Goal: Information Seeking & Learning: Compare options

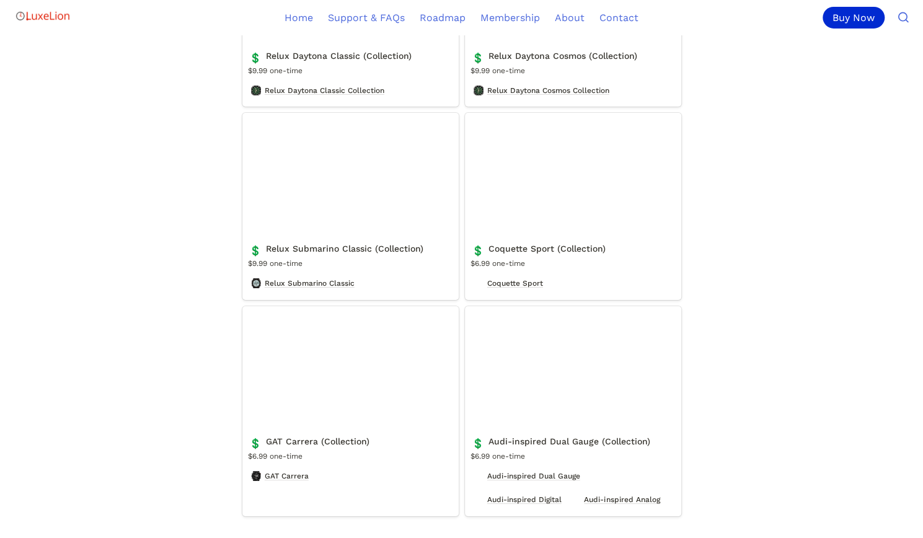
scroll to position [2478, 0]
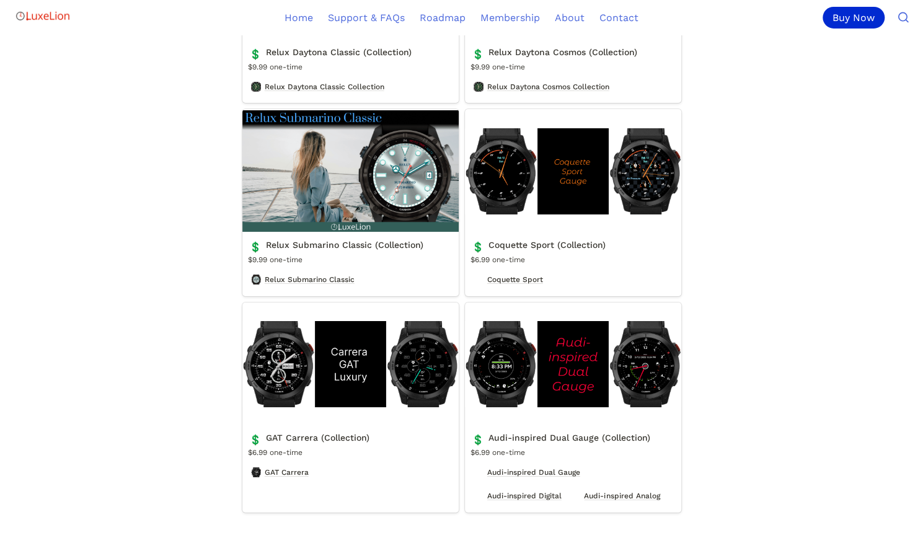
click at [392, 174] on link "Relux Submarino Classic (Collection)" at bounding box center [350, 202] width 216 height 186
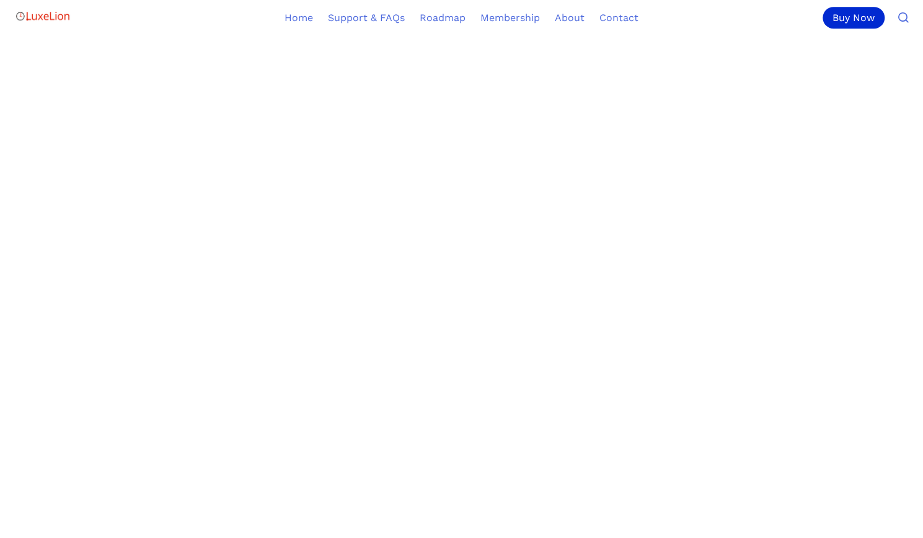
scroll to position [682, 0]
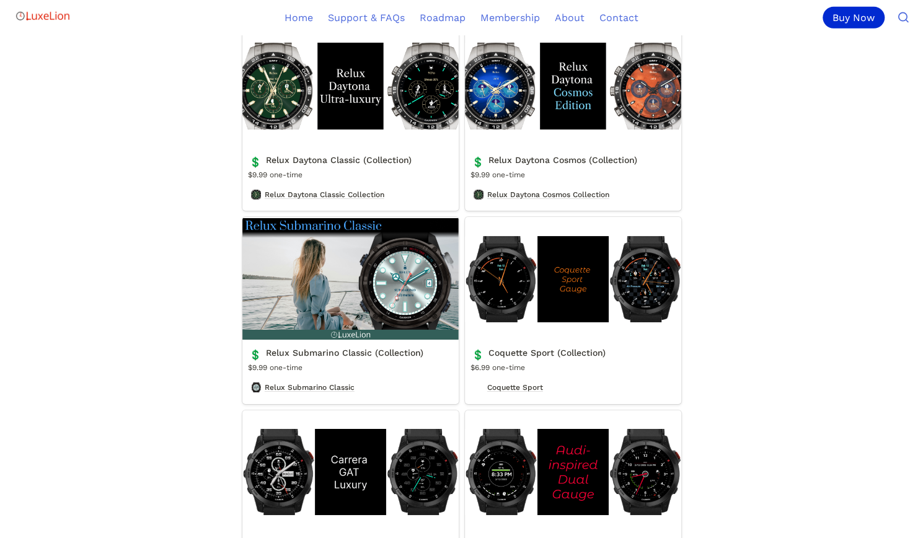
scroll to position [2354, 0]
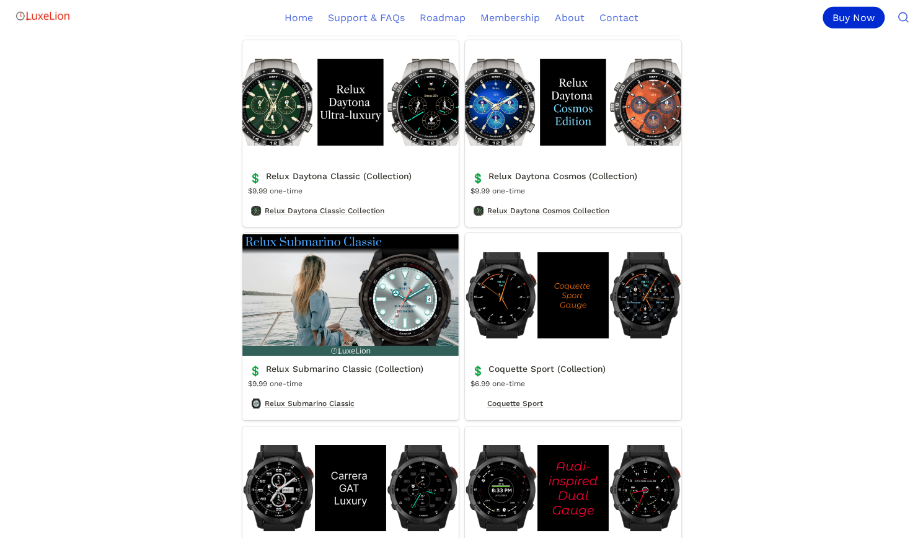
click at [395, 113] on link "Relux Daytona Classic (Collection)" at bounding box center [350, 133] width 216 height 186
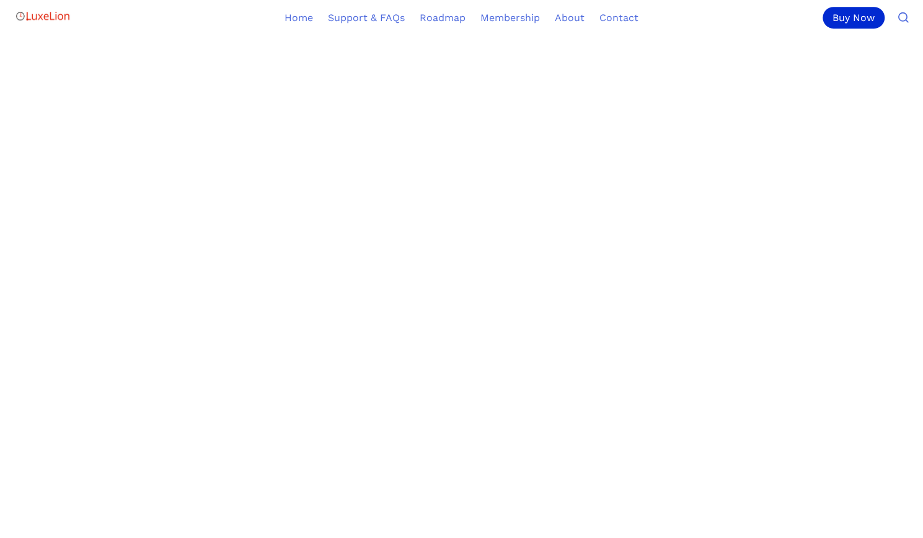
scroll to position [359, 0]
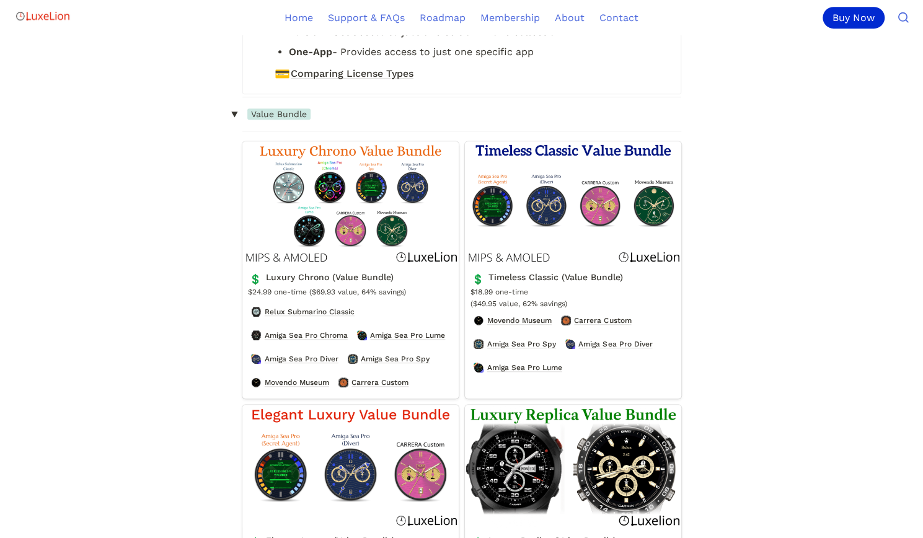
scroll to position [2354, 0]
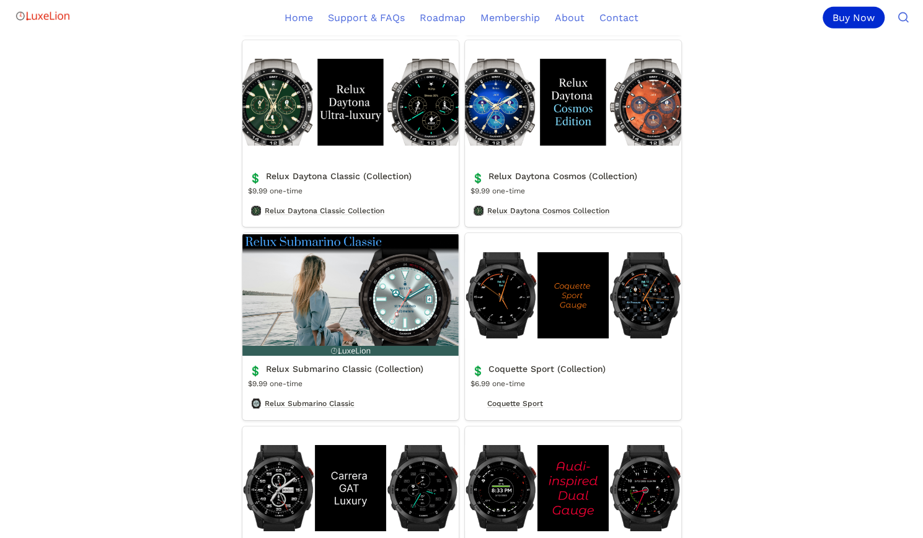
click at [658, 123] on link "Relux Daytona Cosmos (Collection)" at bounding box center [573, 133] width 216 height 186
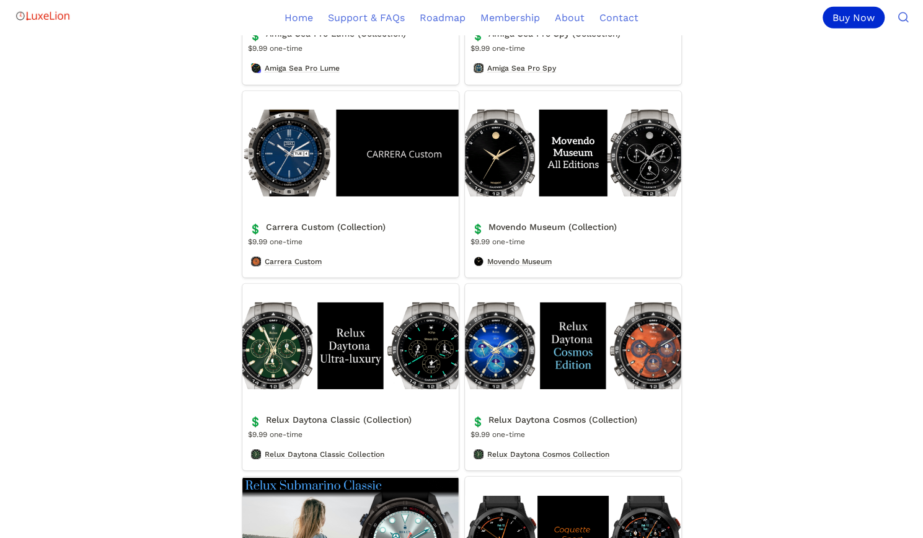
scroll to position [2107, 0]
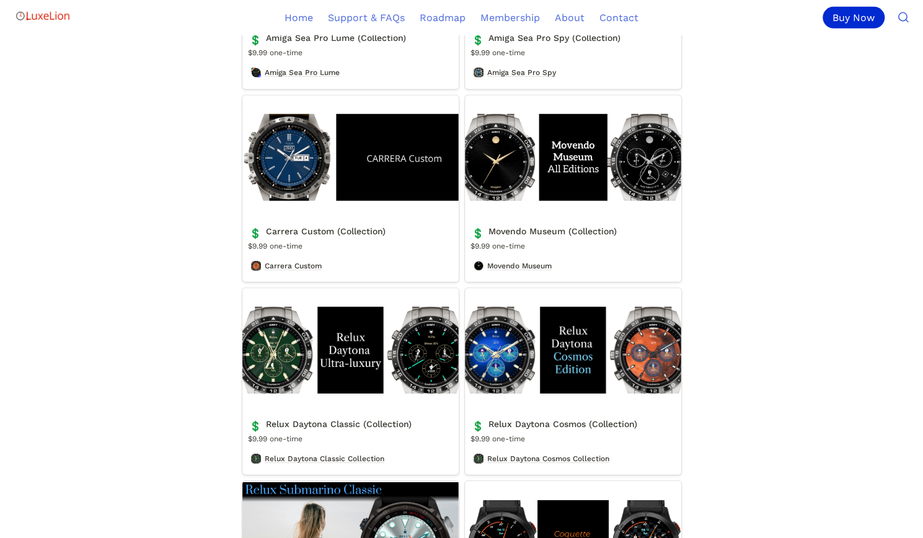
click at [312, 209] on link "Carrera Custom (Collection)" at bounding box center [350, 188] width 216 height 186
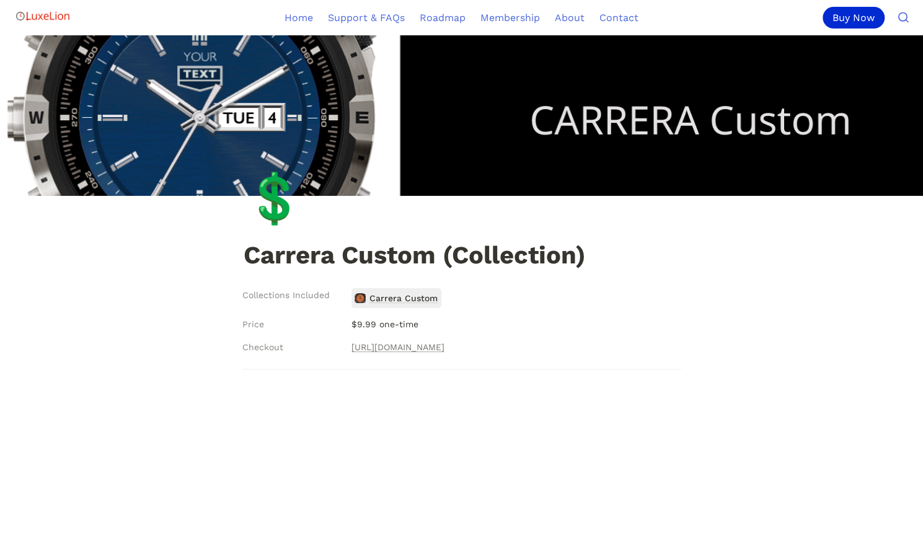
click at [417, 304] on span "Carrera Custom" at bounding box center [403, 298] width 71 height 16
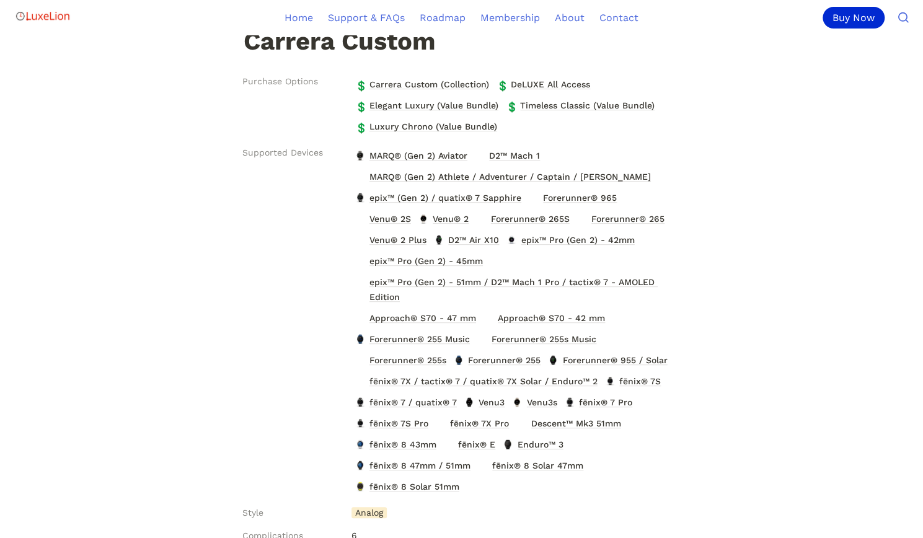
scroll to position [124, 0]
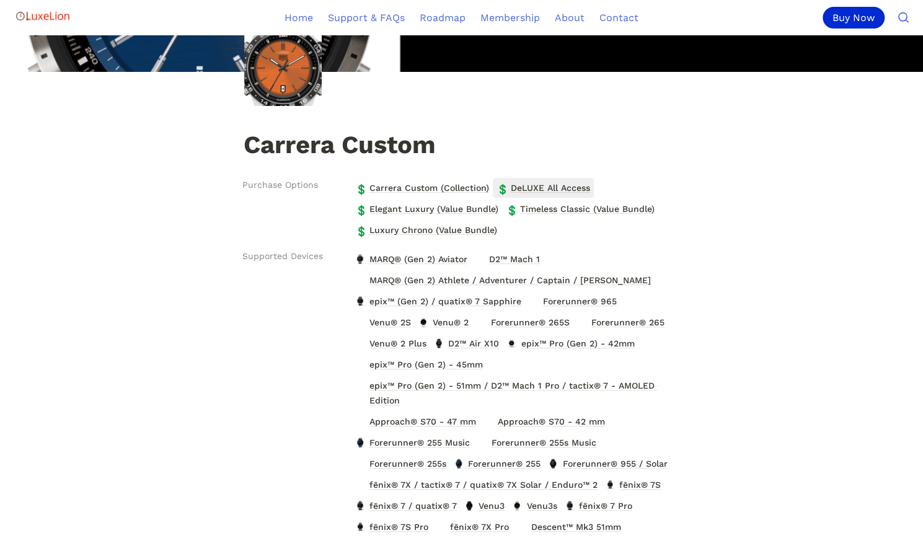
click at [566, 191] on span "DeLUXE All Access" at bounding box center [550, 188] width 82 height 16
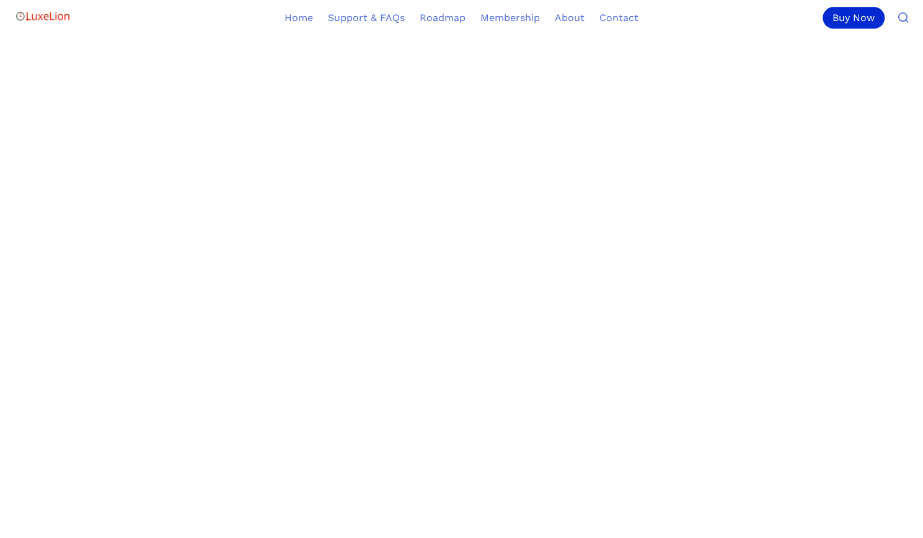
scroll to position [929, 0]
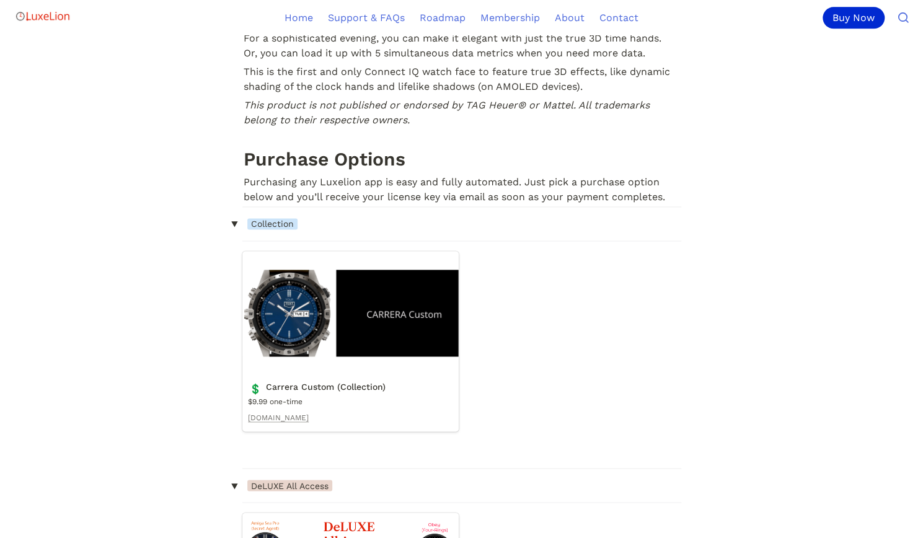
scroll to position [124, 0]
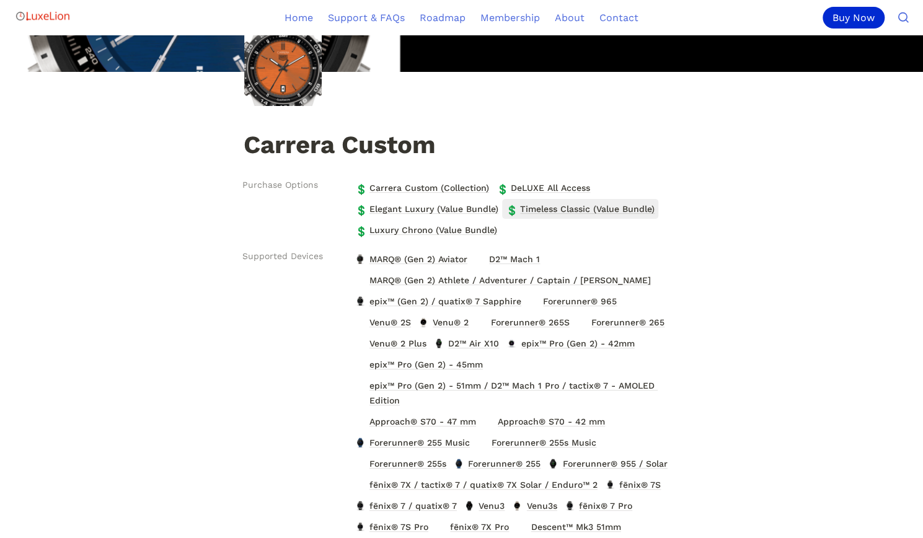
click at [569, 209] on span "Timeless Classic (Value Bundle)" at bounding box center [587, 209] width 137 height 16
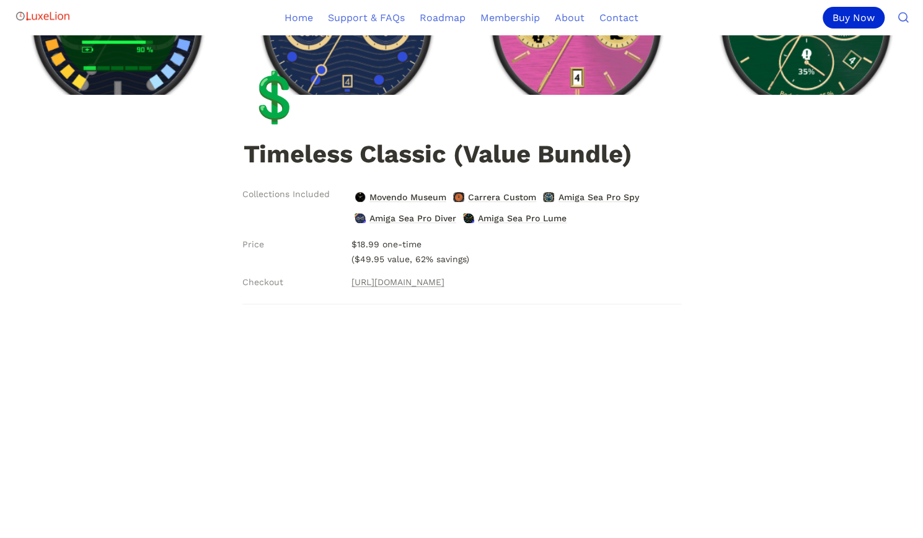
scroll to position [124, 0]
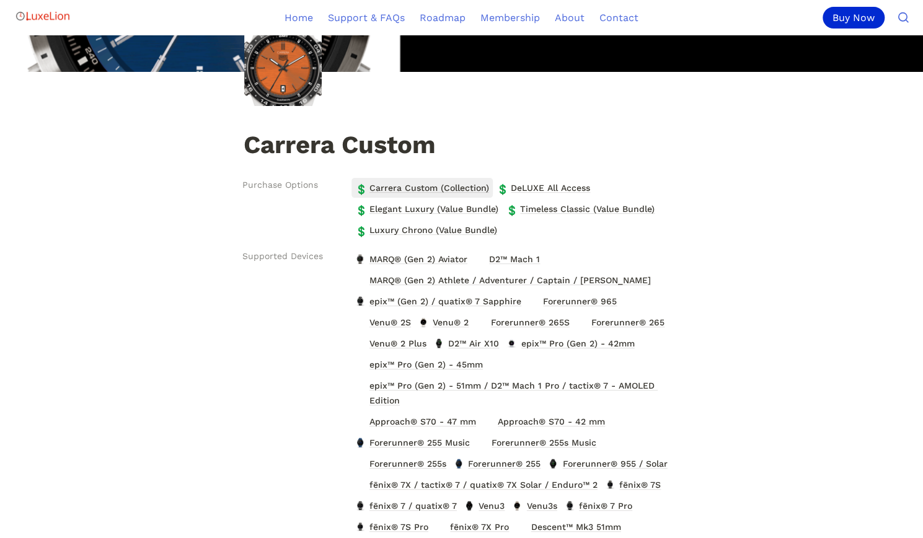
click at [477, 185] on span "Carrera Custom (Collection)" at bounding box center [429, 188] width 122 height 16
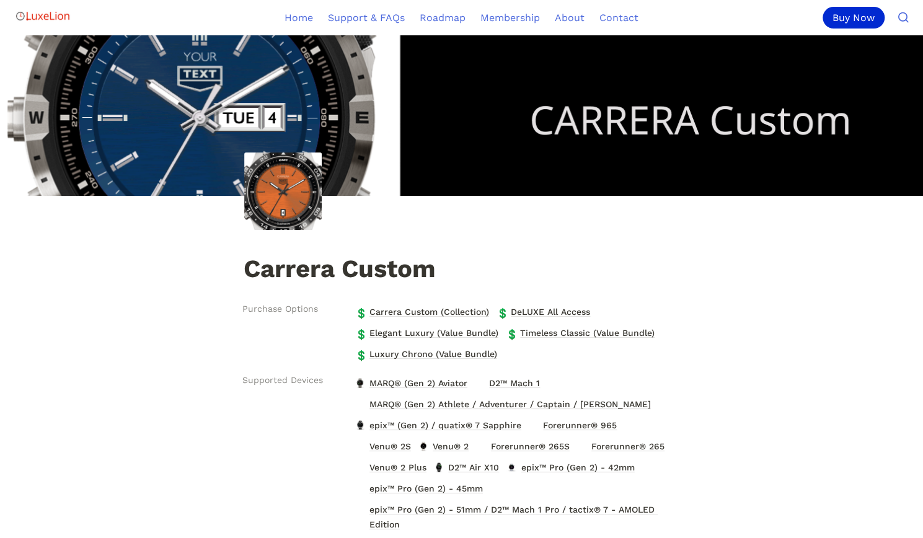
scroll to position [124, 0]
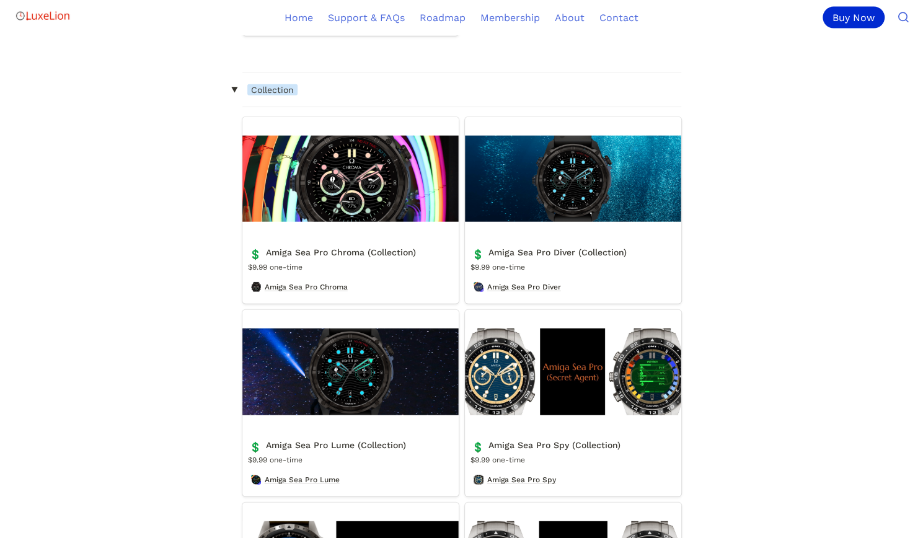
scroll to position [1673, 0]
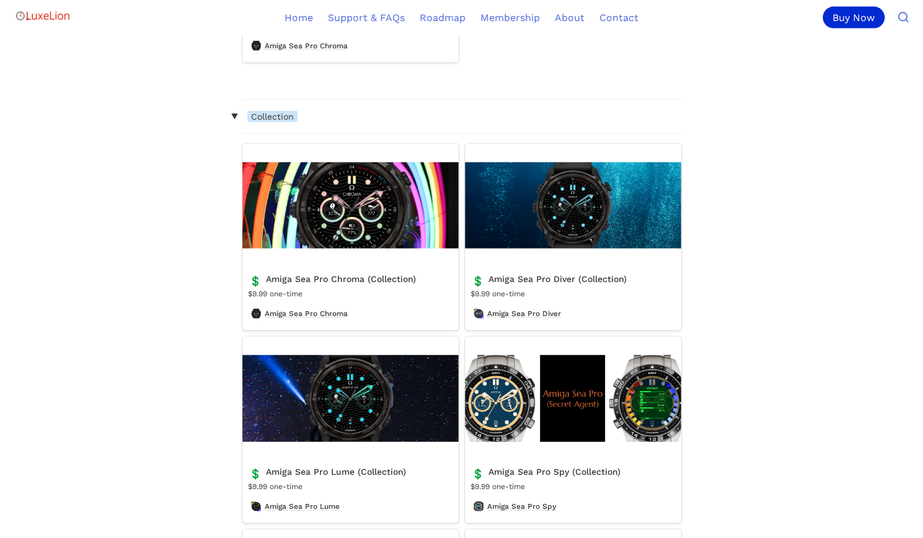
click at [609, 289] on link "Amiga Sea Pro Diver (Collection)" at bounding box center [573, 237] width 216 height 186
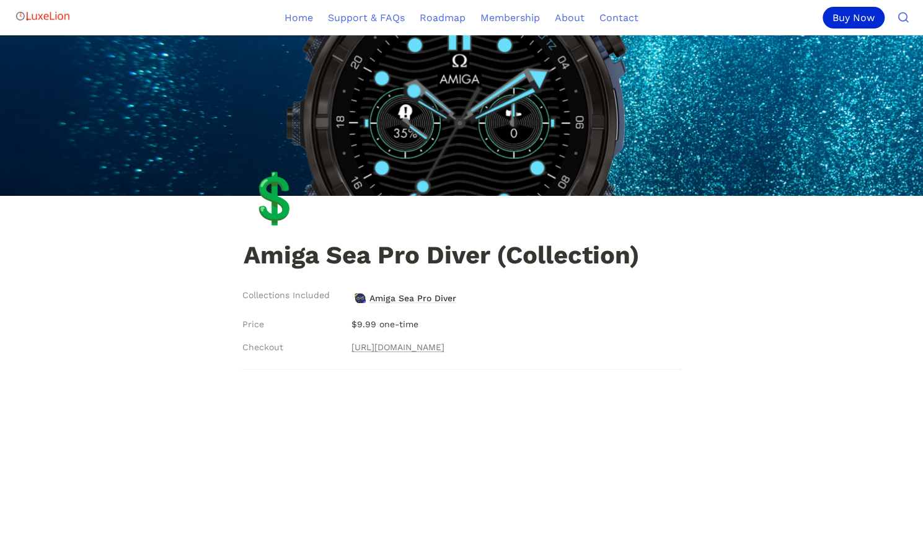
scroll to position [186, 0]
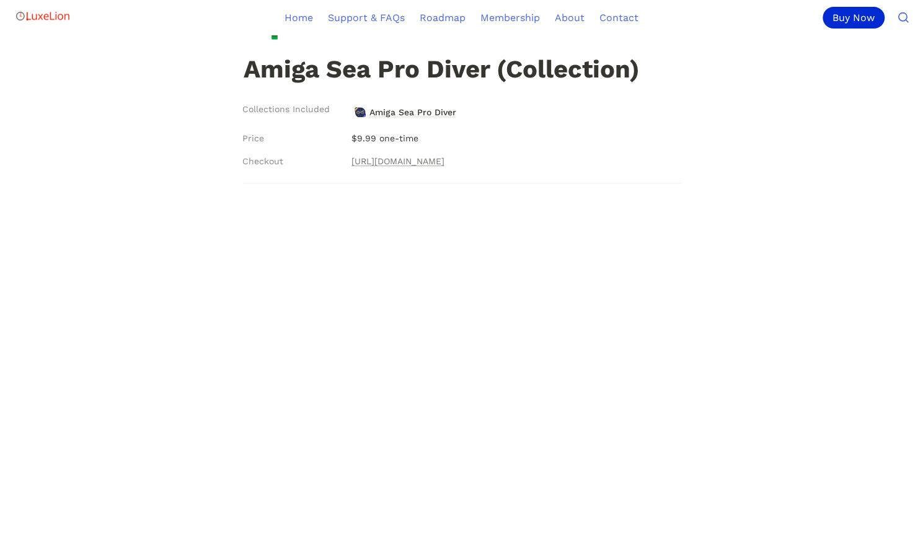
scroll to position [1673, 0]
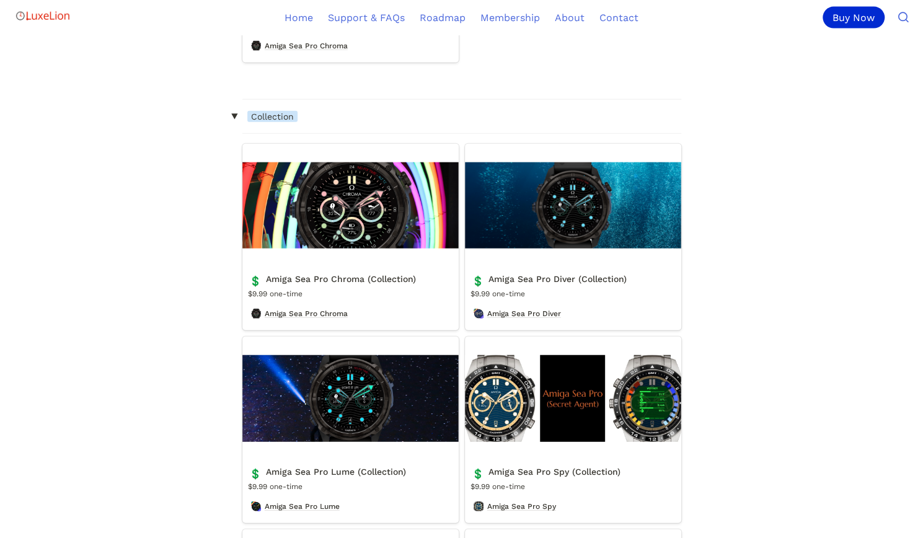
click at [358, 287] on link "Amiga Sea Pro Chroma (Collection)" at bounding box center [350, 237] width 216 height 186
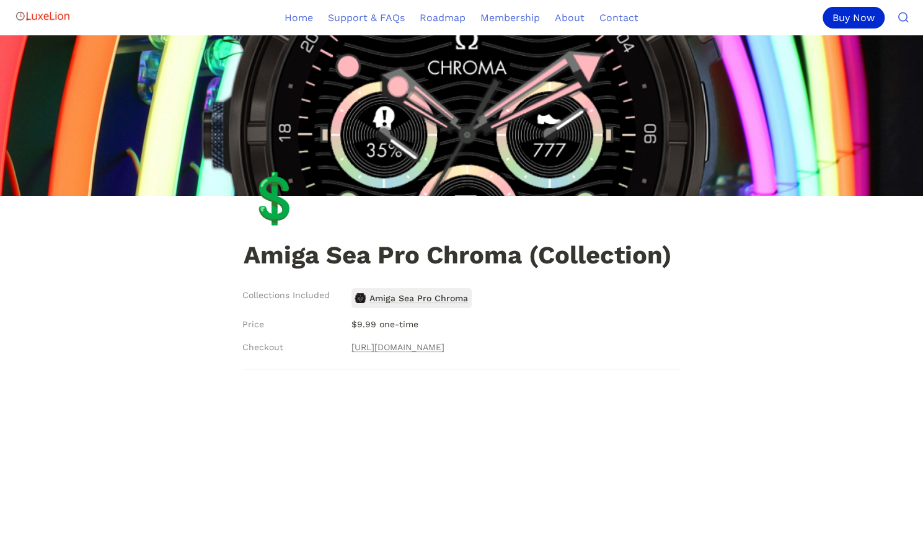
click at [424, 300] on span "Amiga Sea Pro Chroma" at bounding box center [418, 298] width 101 height 16
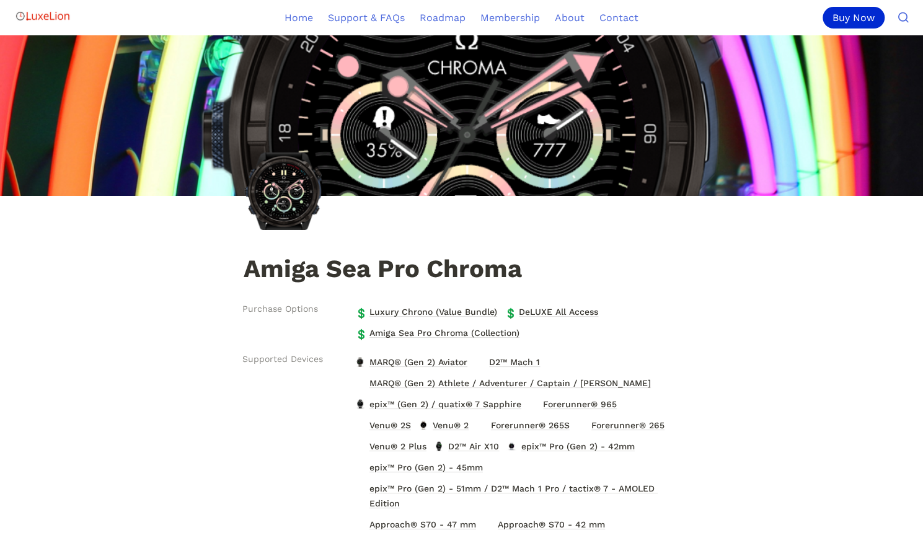
scroll to position [124, 0]
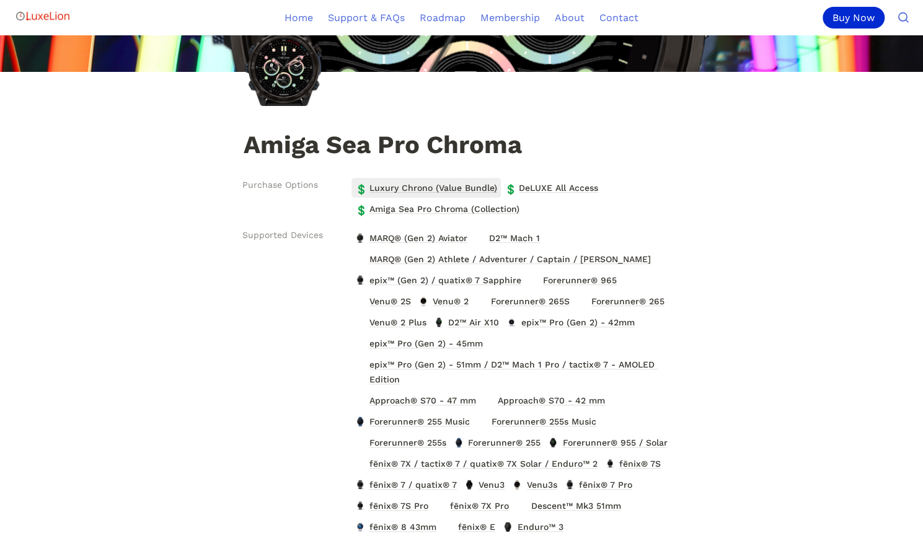
click at [469, 191] on span "Luxury Chrono (Value Bundle)" at bounding box center [433, 188] width 130 height 16
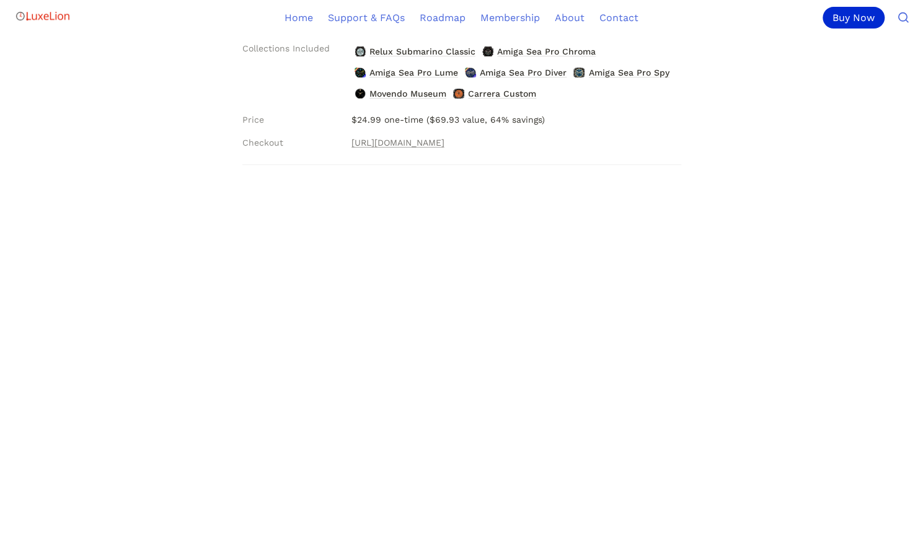
scroll to position [124, 0]
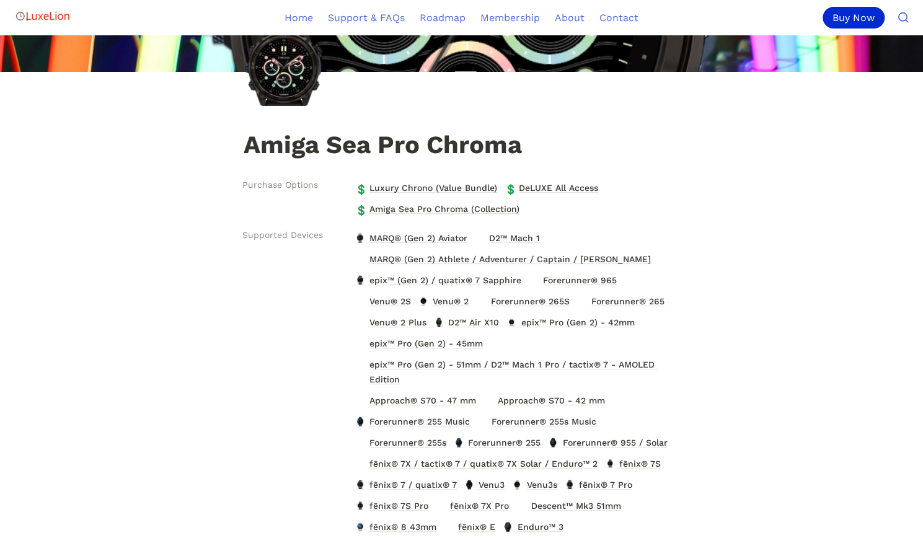
click at [46, 15] on img "Main" at bounding box center [43, 16] width 56 height 25
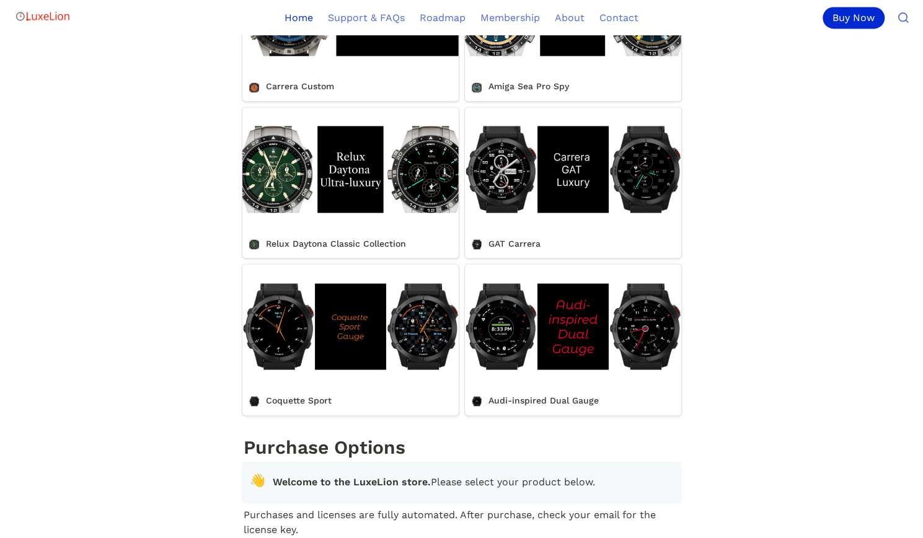
scroll to position [1177, 0]
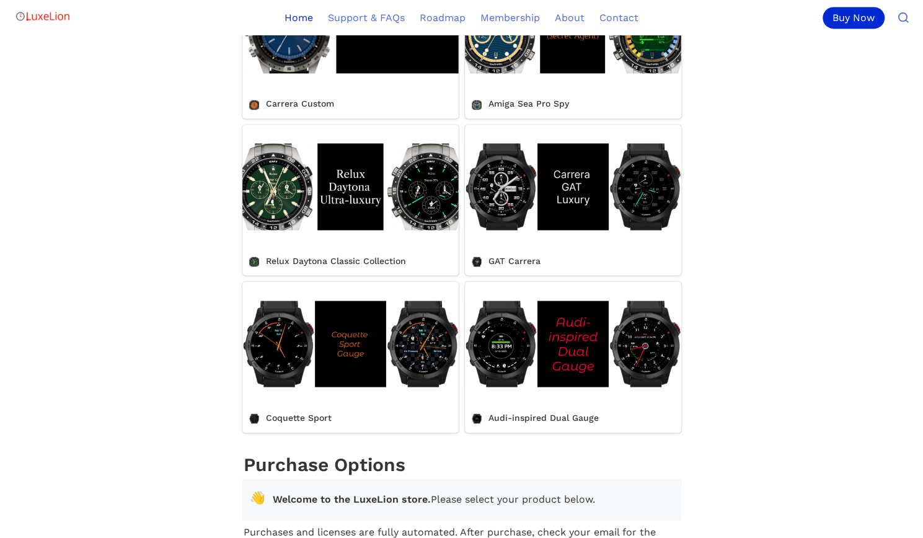
click at [622, 248] on link "GAT Carrera" at bounding box center [573, 200] width 216 height 151
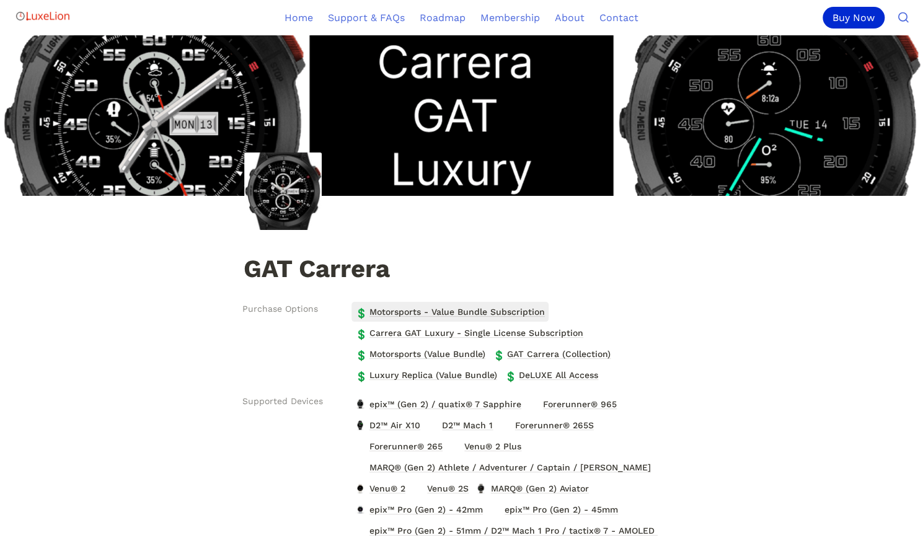
click at [522, 313] on span "Motorsports - Value Bundle Subscription" at bounding box center [457, 312] width 178 height 16
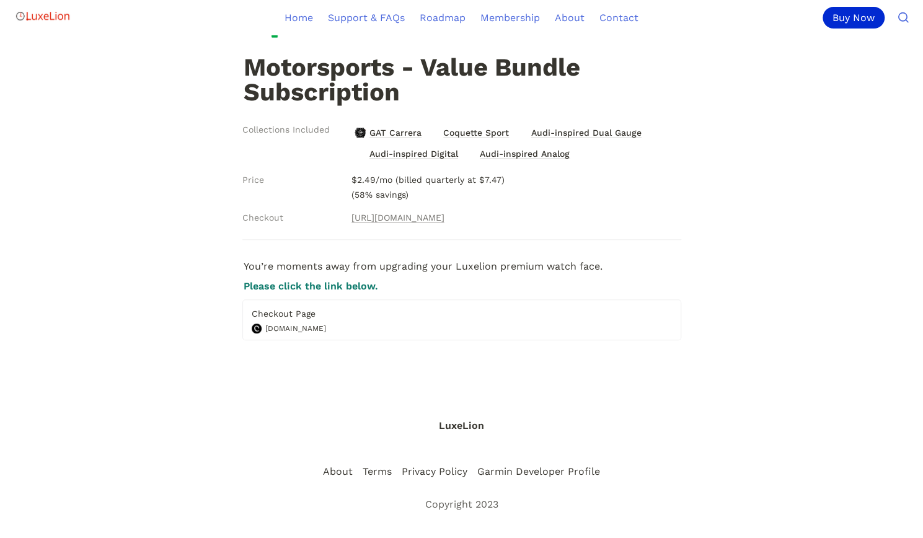
scroll to position [188, 0]
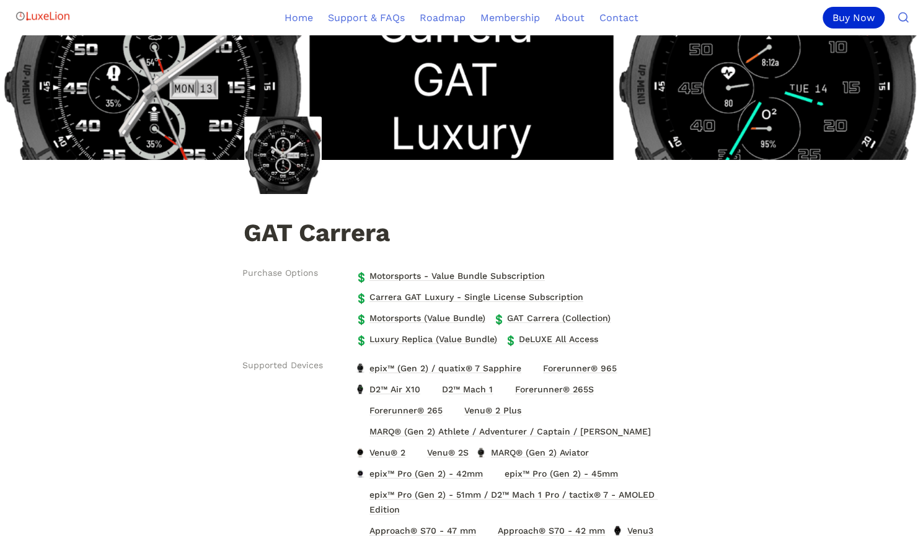
scroll to position [62, 0]
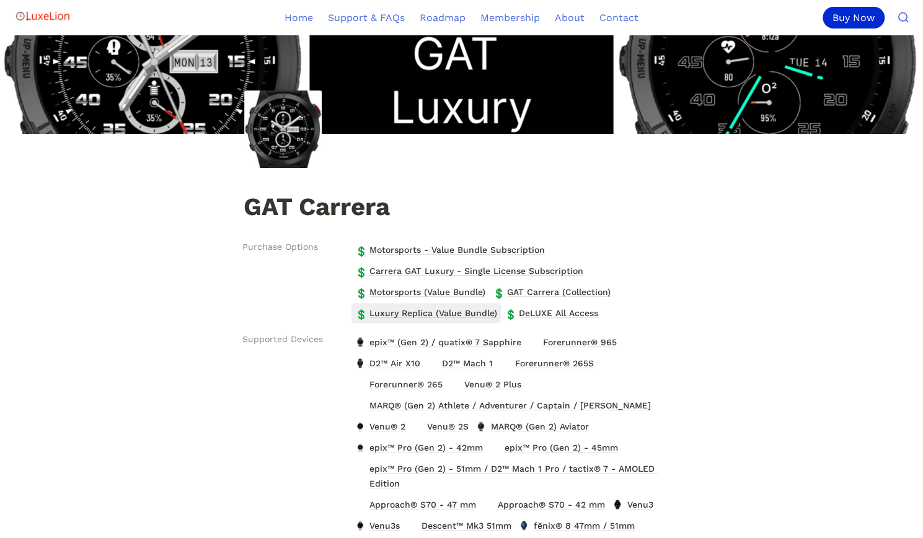
click at [454, 315] on span "Luxury Replica (Value Bundle)" at bounding box center [433, 313] width 130 height 16
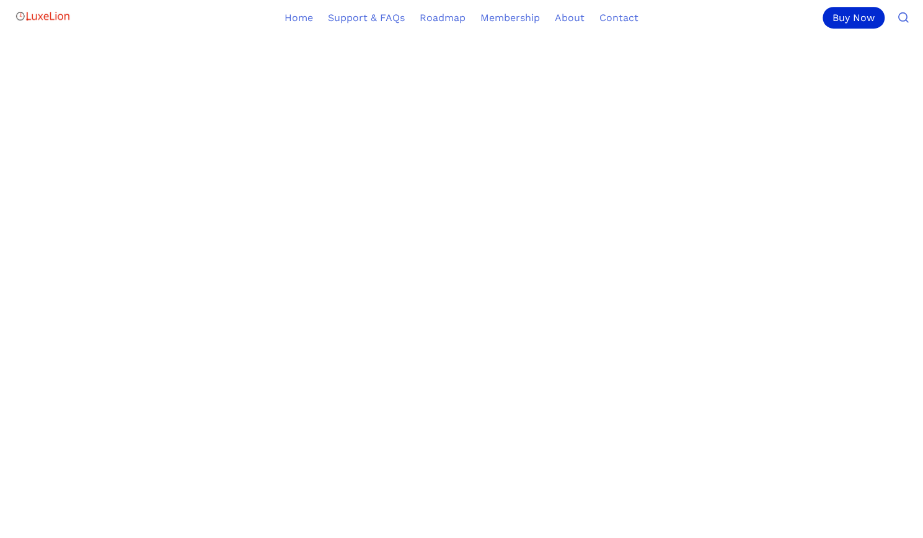
scroll to position [372, 0]
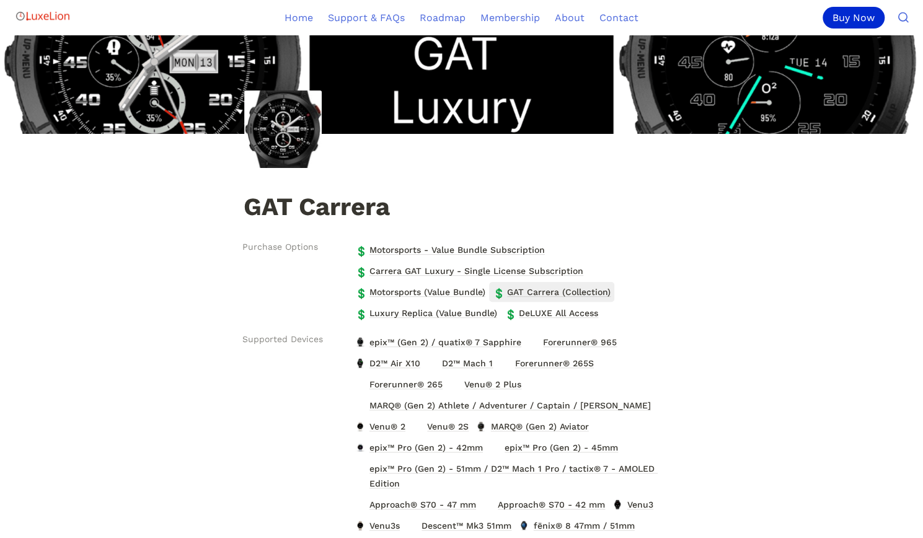
click at [543, 289] on span "GAT Carrera (Collection)" at bounding box center [559, 292] width 106 height 16
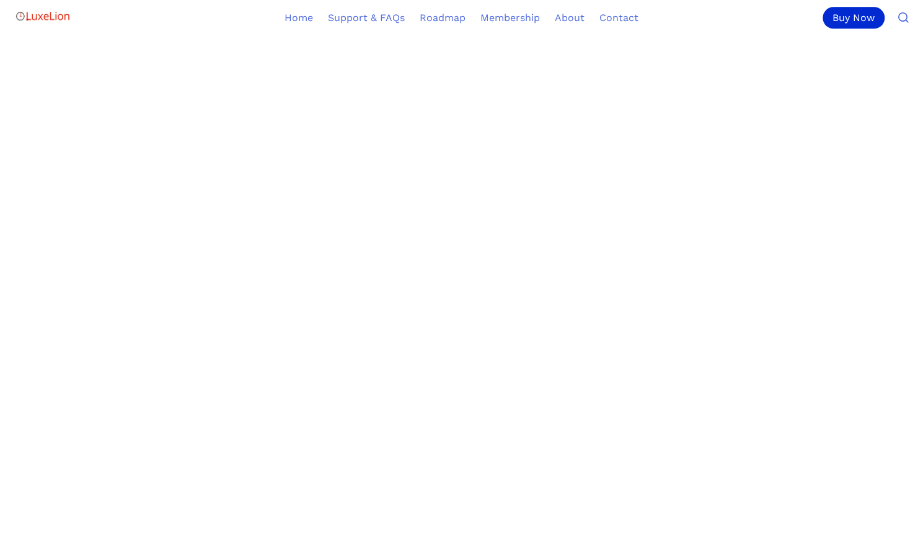
scroll to position [867, 0]
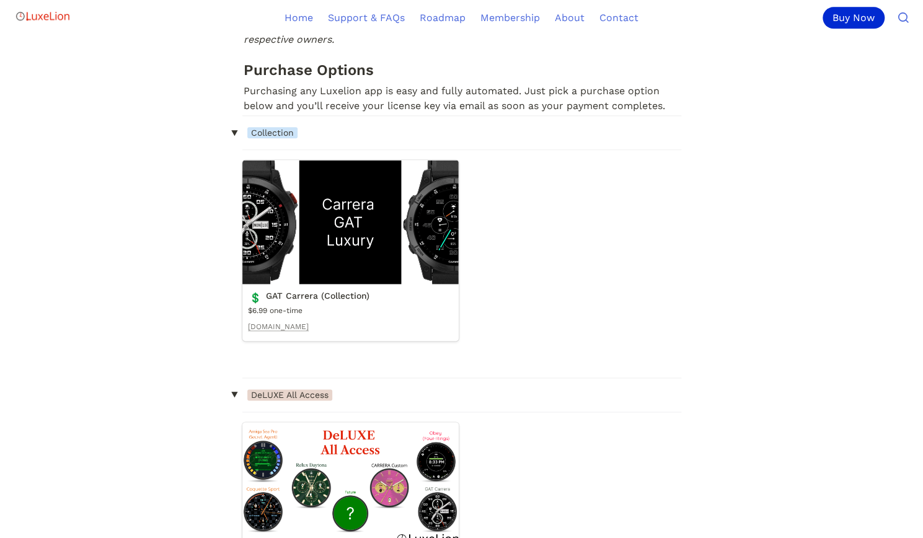
scroll to position [62, 0]
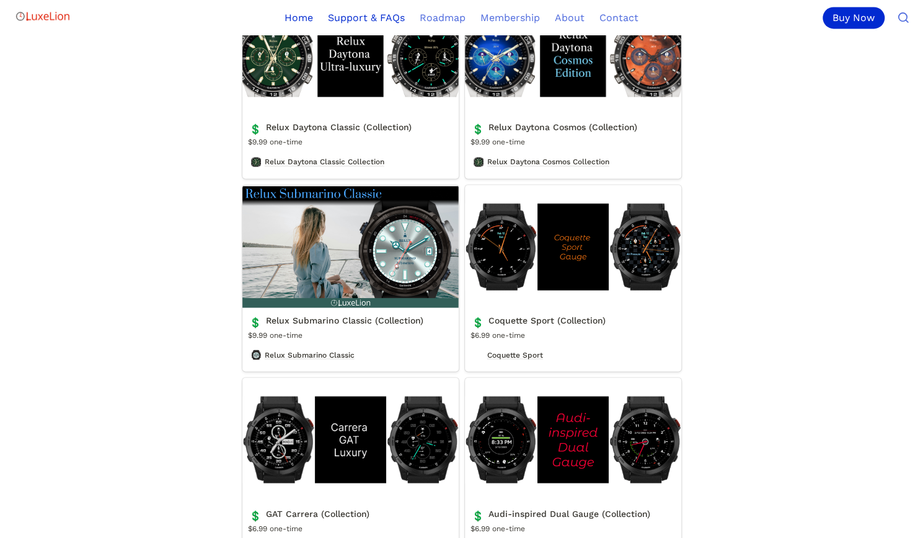
scroll to position [3841, 0]
